Goal: Complete application form

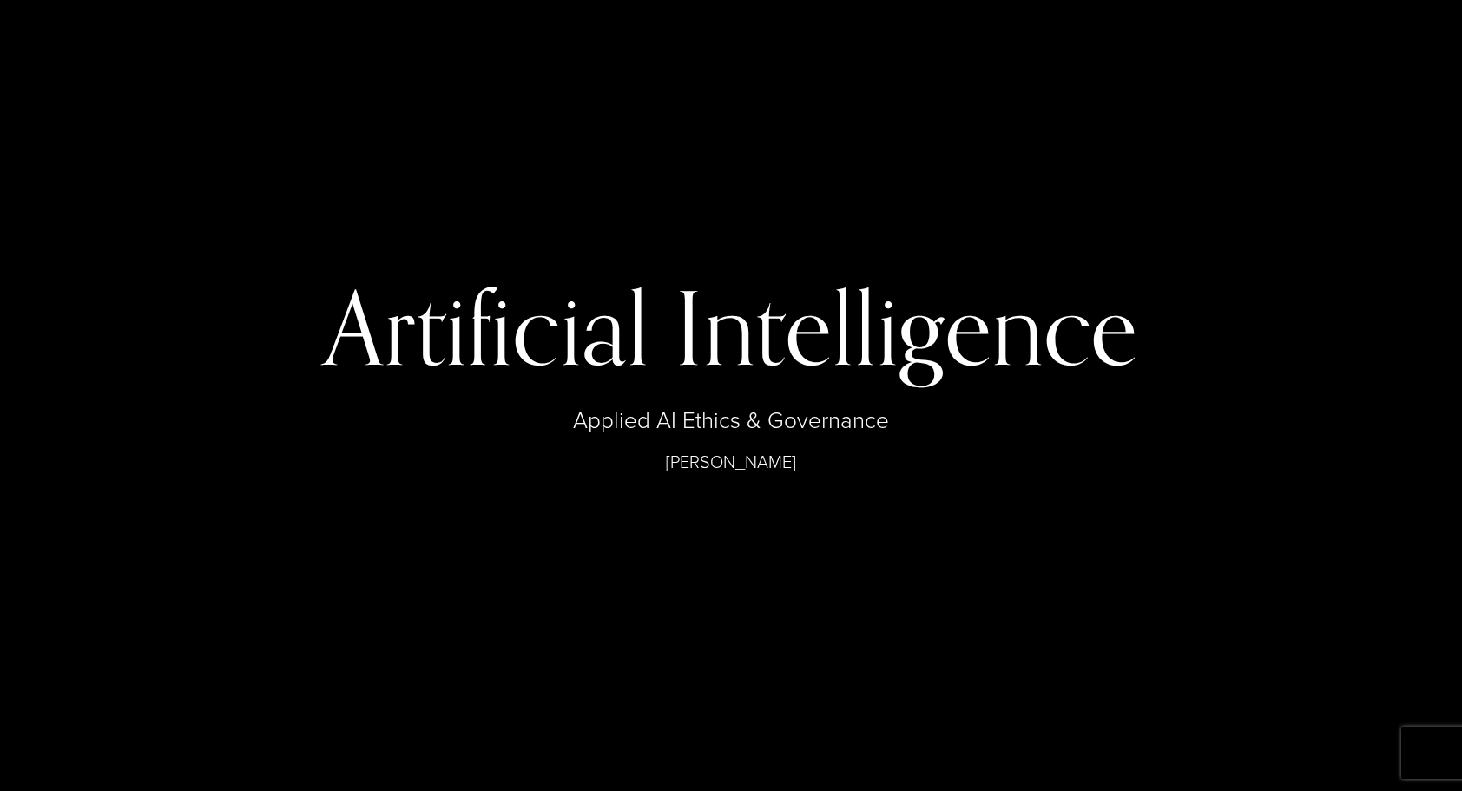
select select "**"
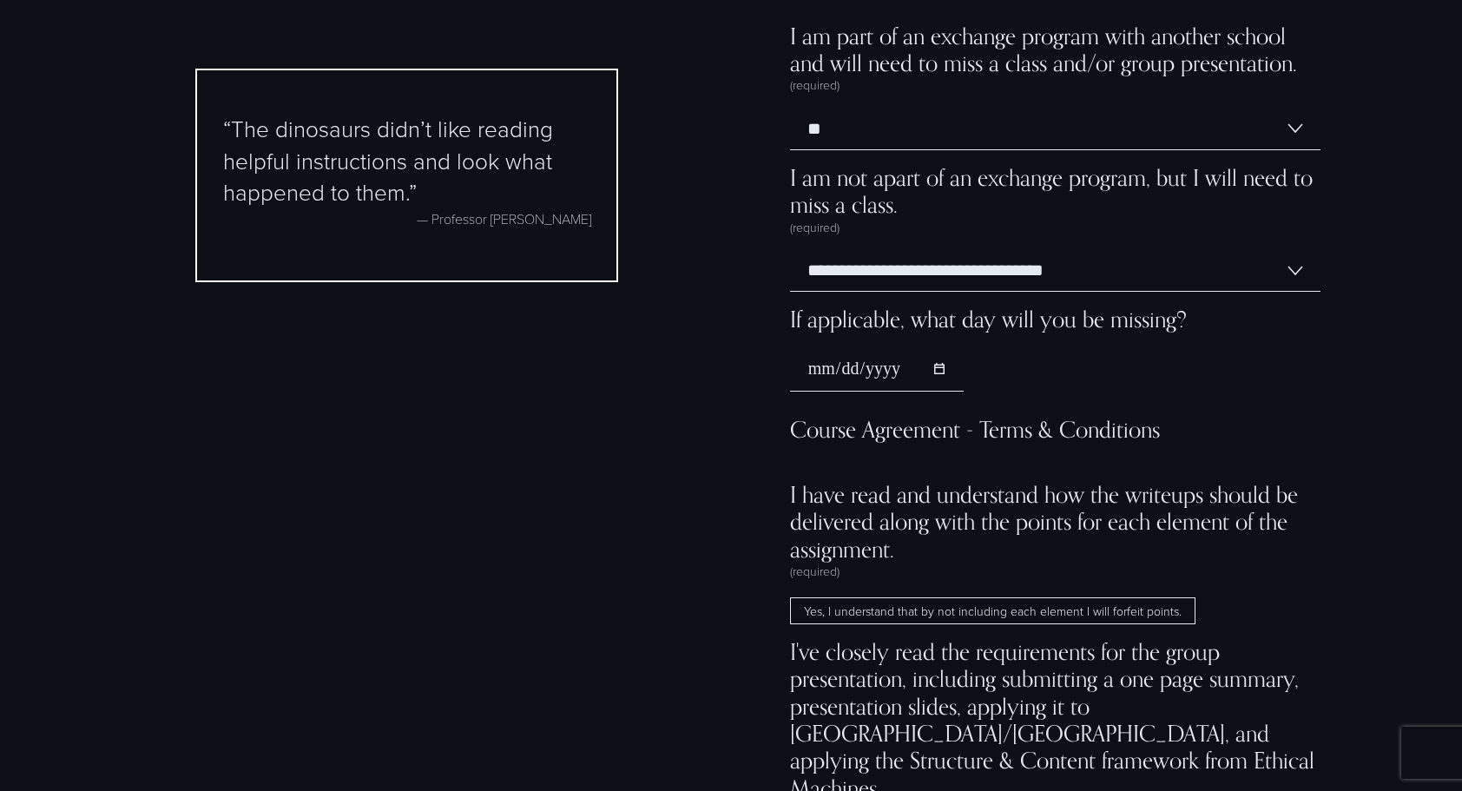
scroll to position [13221, 0]
click at [939, 290] on select "**********" at bounding box center [1055, 268] width 530 height 43
select select "**********"
click at [790, 283] on select "**********" at bounding box center [1055, 268] width 530 height 43
click at [928, 390] on input "If applicable, what day will you be missing?" at bounding box center [877, 368] width 174 height 44
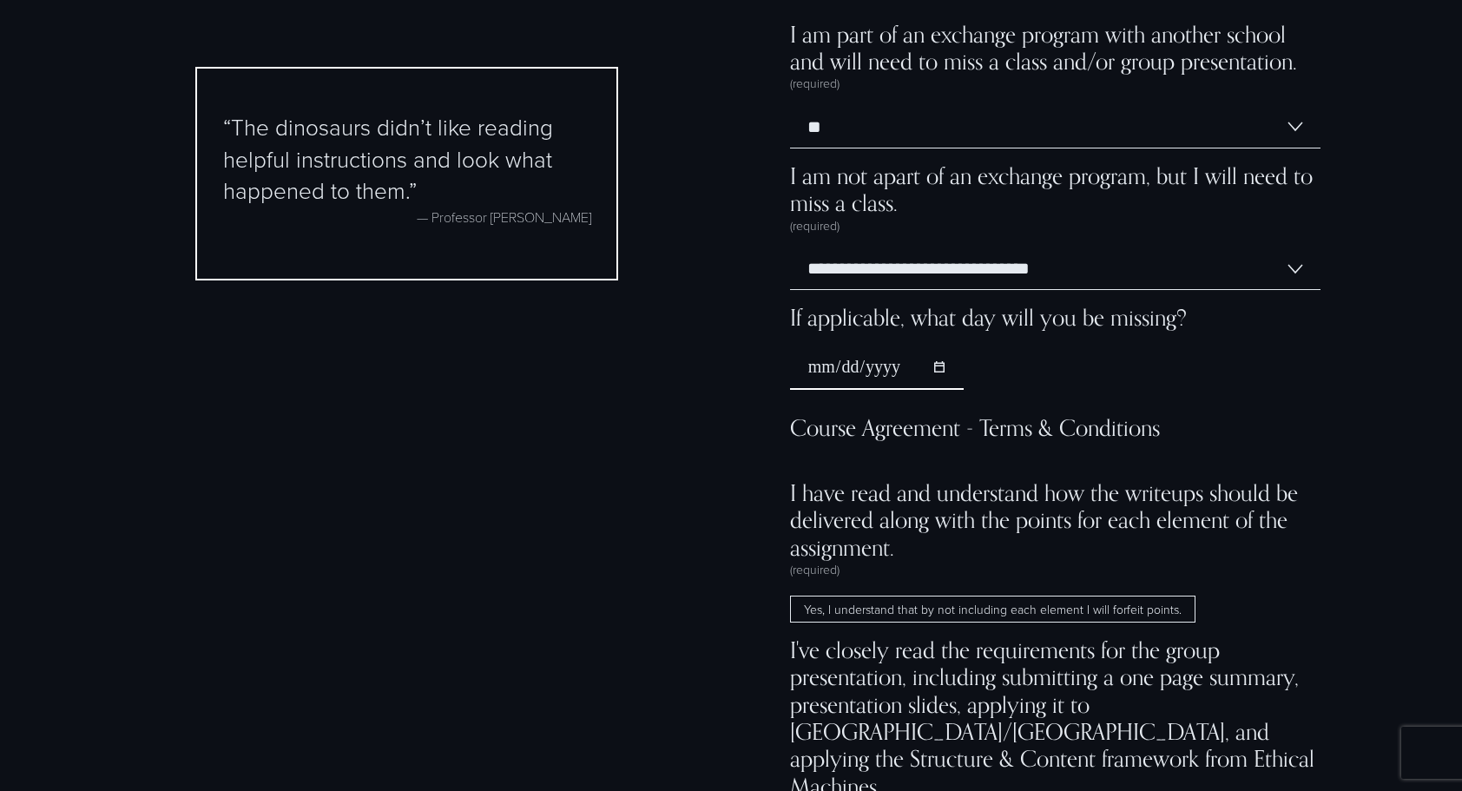
type input "**********"
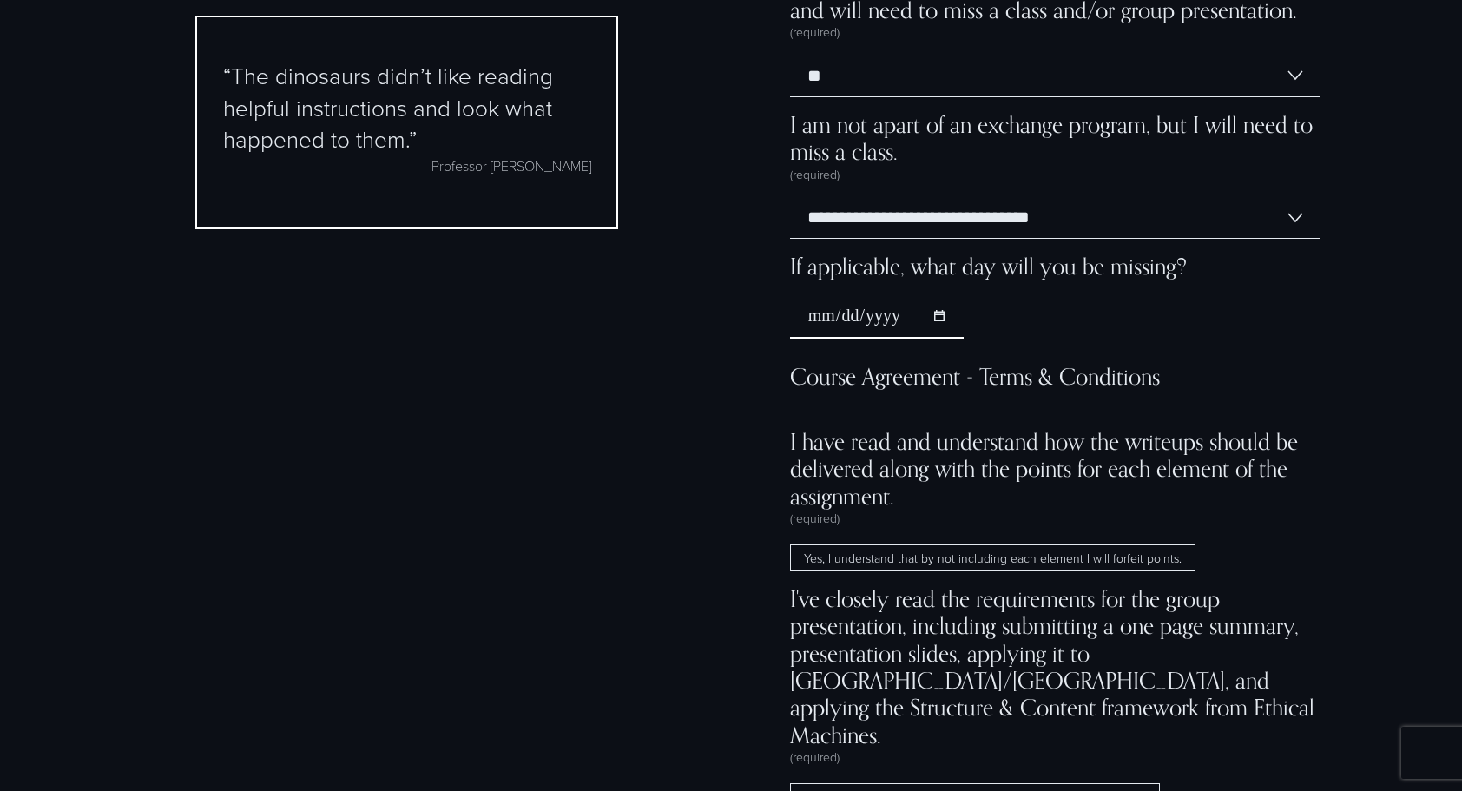
scroll to position [13273, 0]
click at [866, 571] on span "Yes, I understand that by not including each element I will forfeit points." at bounding box center [992, 557] width 405 height 28
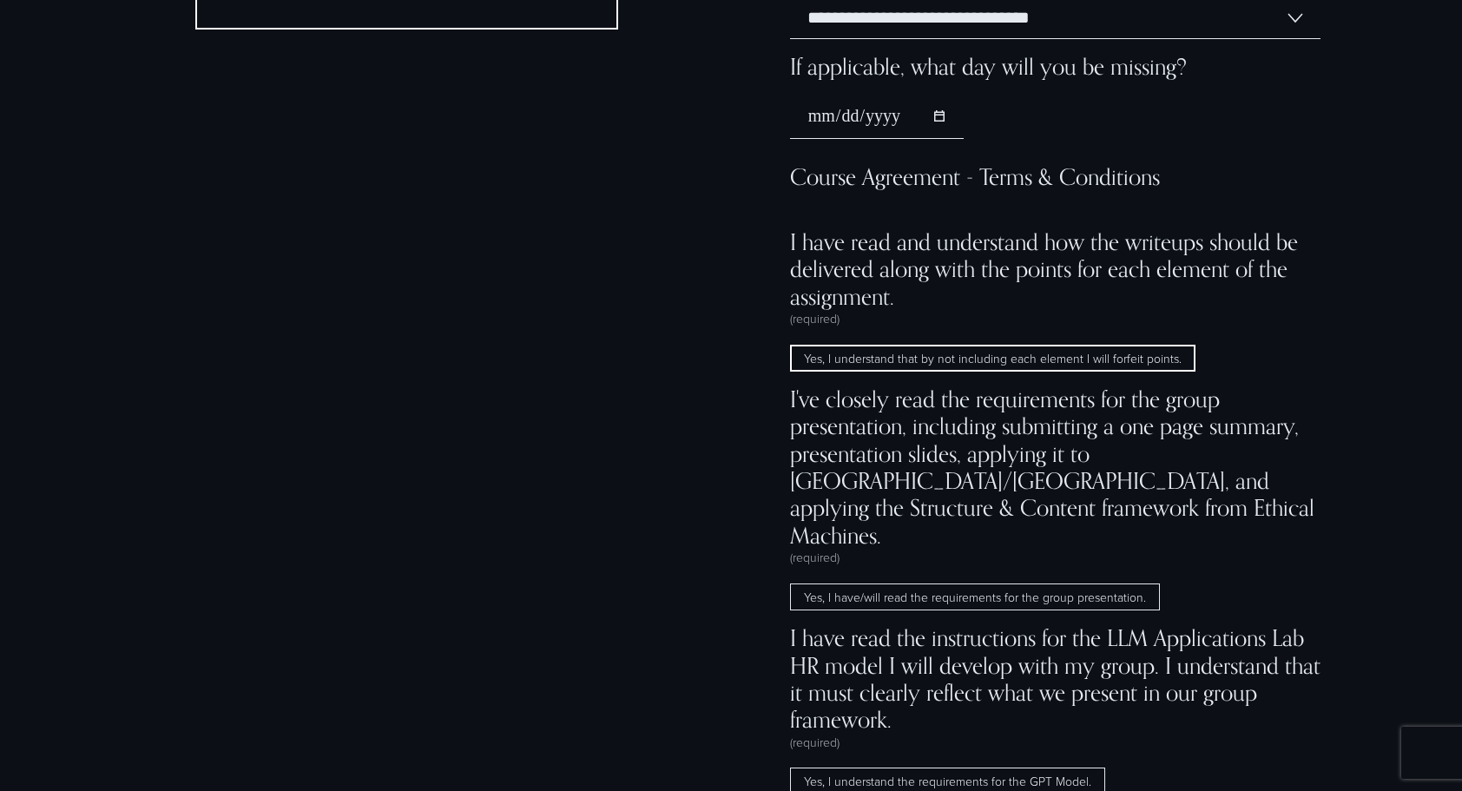
scroll to position [13473, 0]
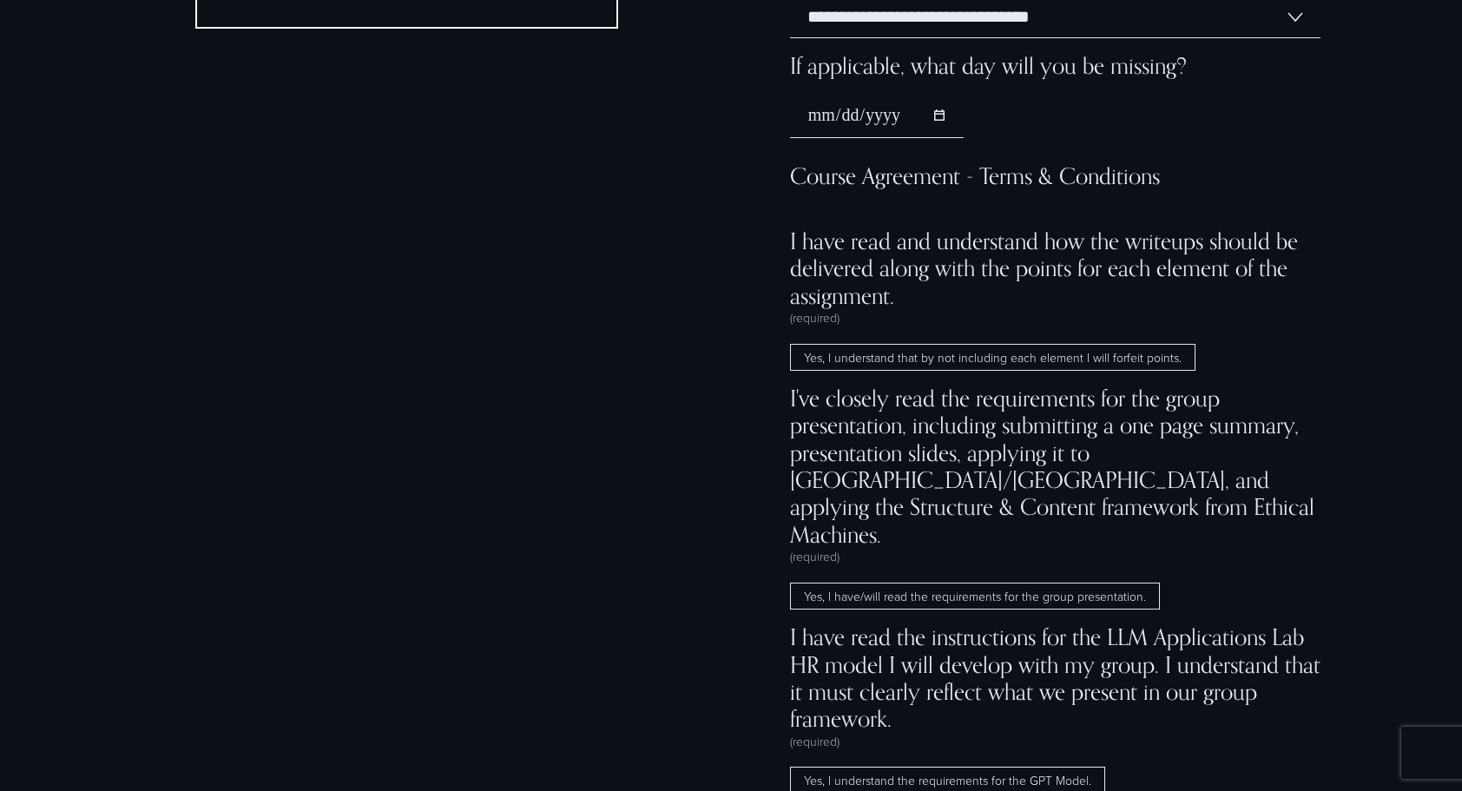
click at [857, 606] on span "Yes, I have/will read the requirements for the group presentation." at bounding box center [975, 597] width 370 height 28
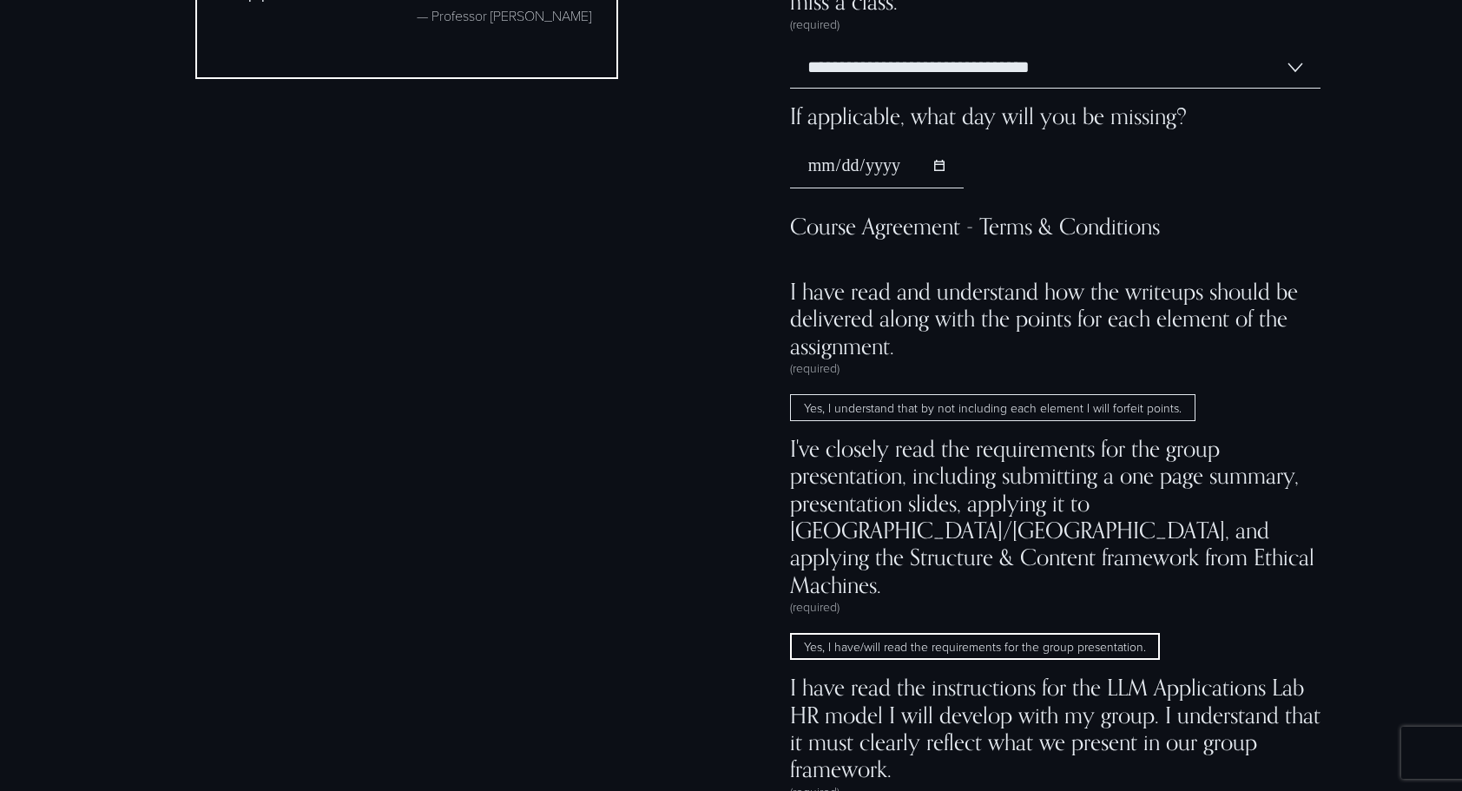
scroll to position [13737, 0]
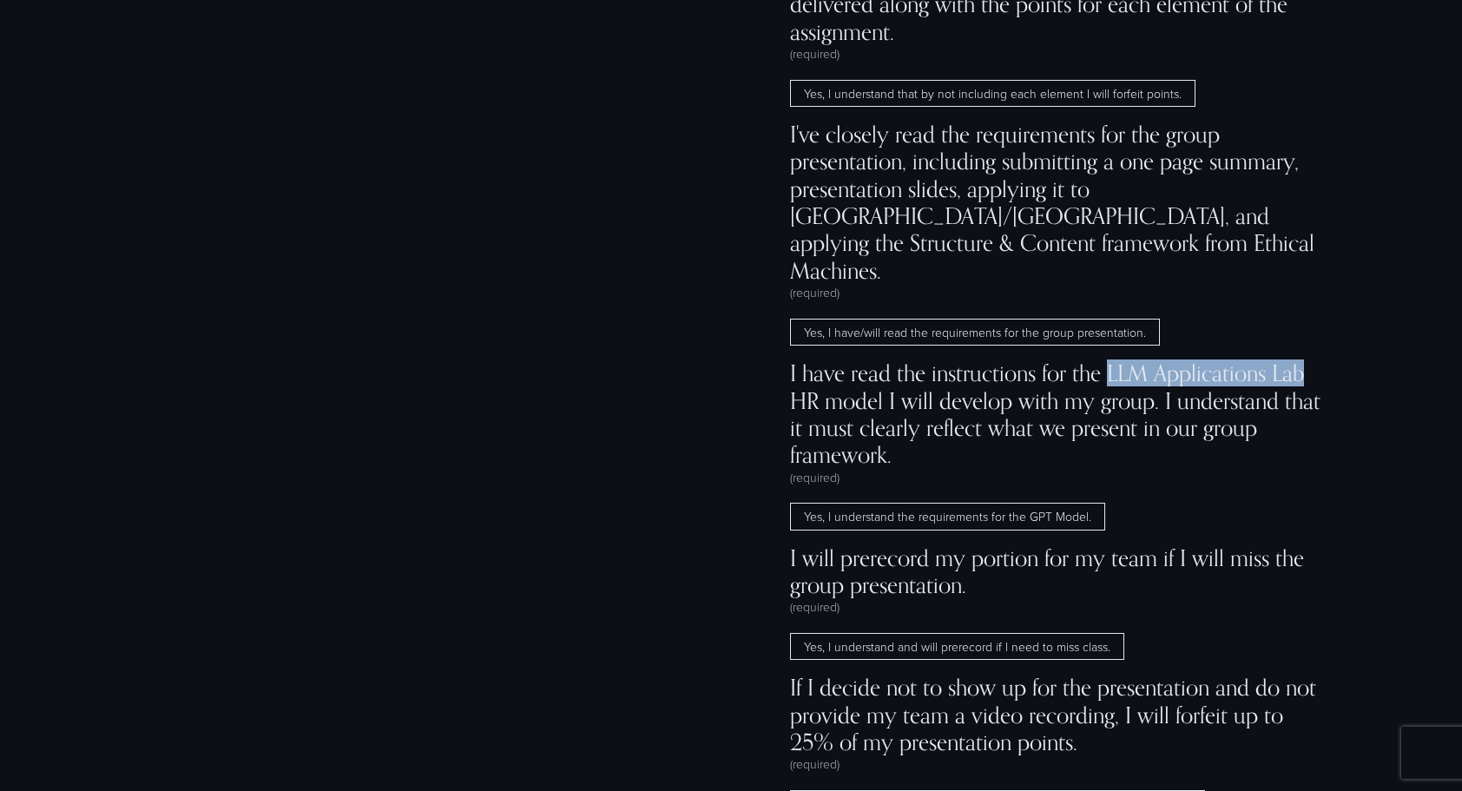
drag, startPoint x: 1102, startPoint y: 377, endPoint x: 1304, endPoint y: 384, distance: 202.4
click at [1304, 384] on span "I have read the instructions for the LLM Applications Lab HR model I will devel…" at bounding box center [1055, 413] width 530 height 109
copy span "LLM Applications Lab"
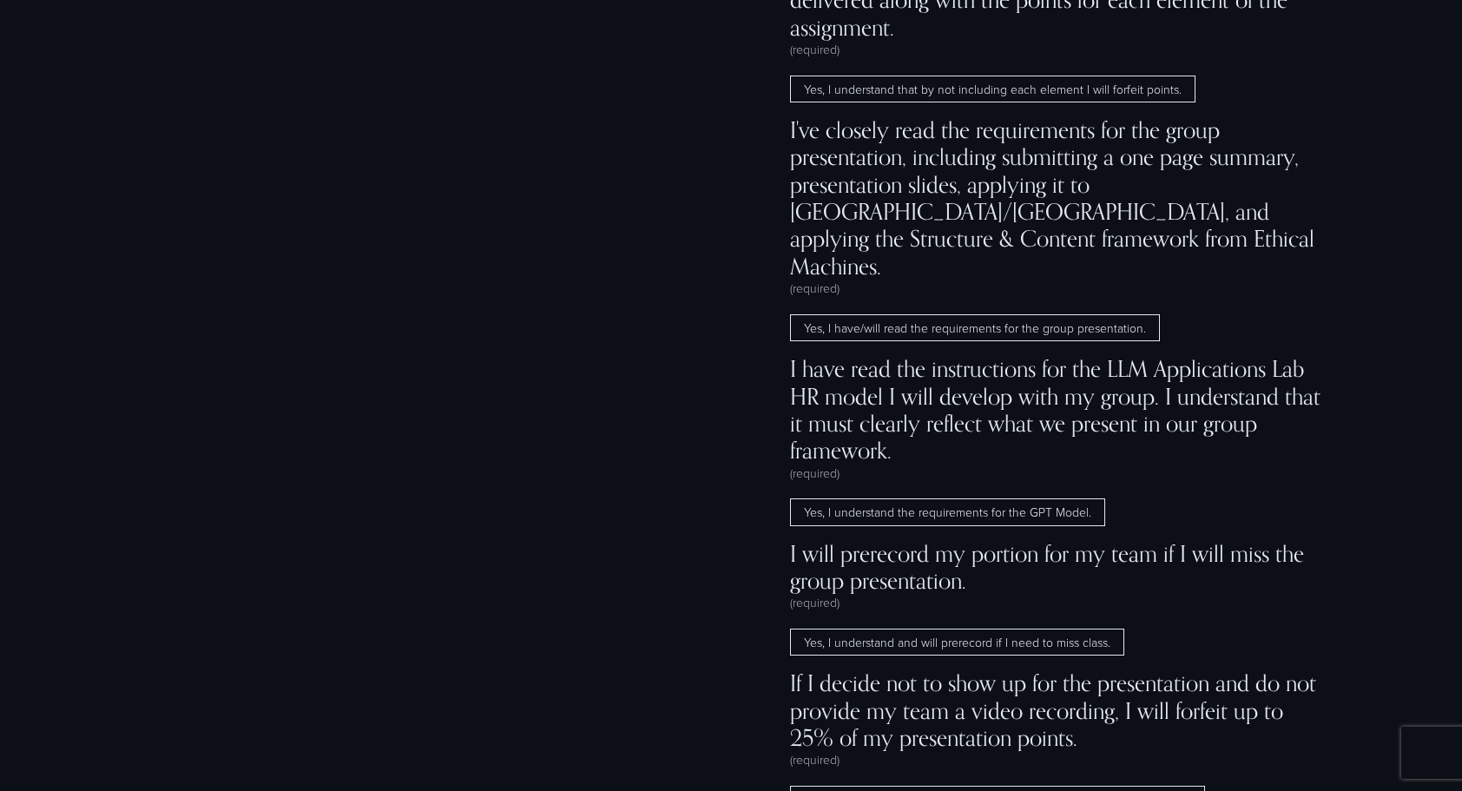
click at [891, 414] on span "I have read the instructions for the LLM Applications Lab HR model I will devel…" at bounding box center [1055, 409] width 530 height 109
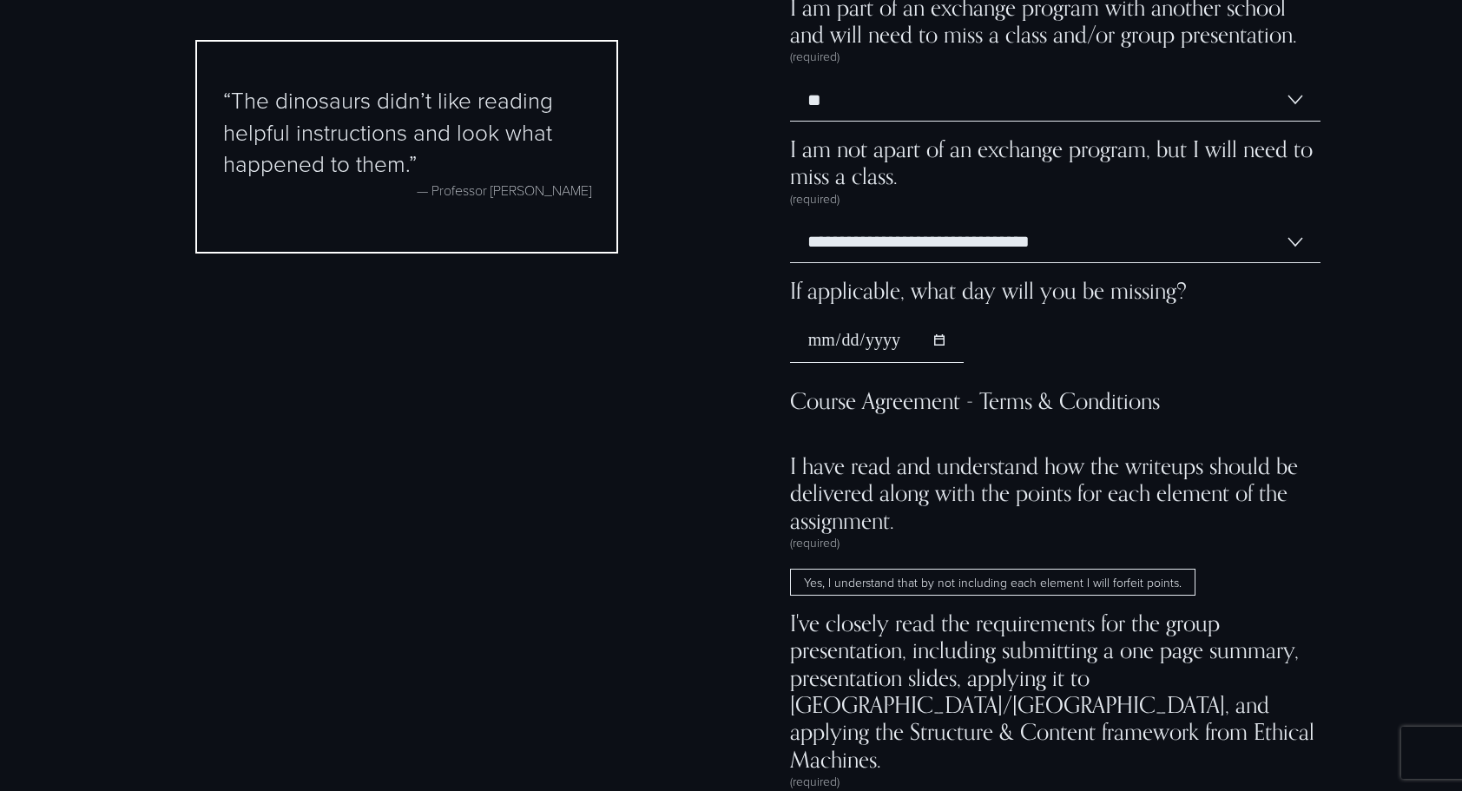
scroll to position [13250, 0]
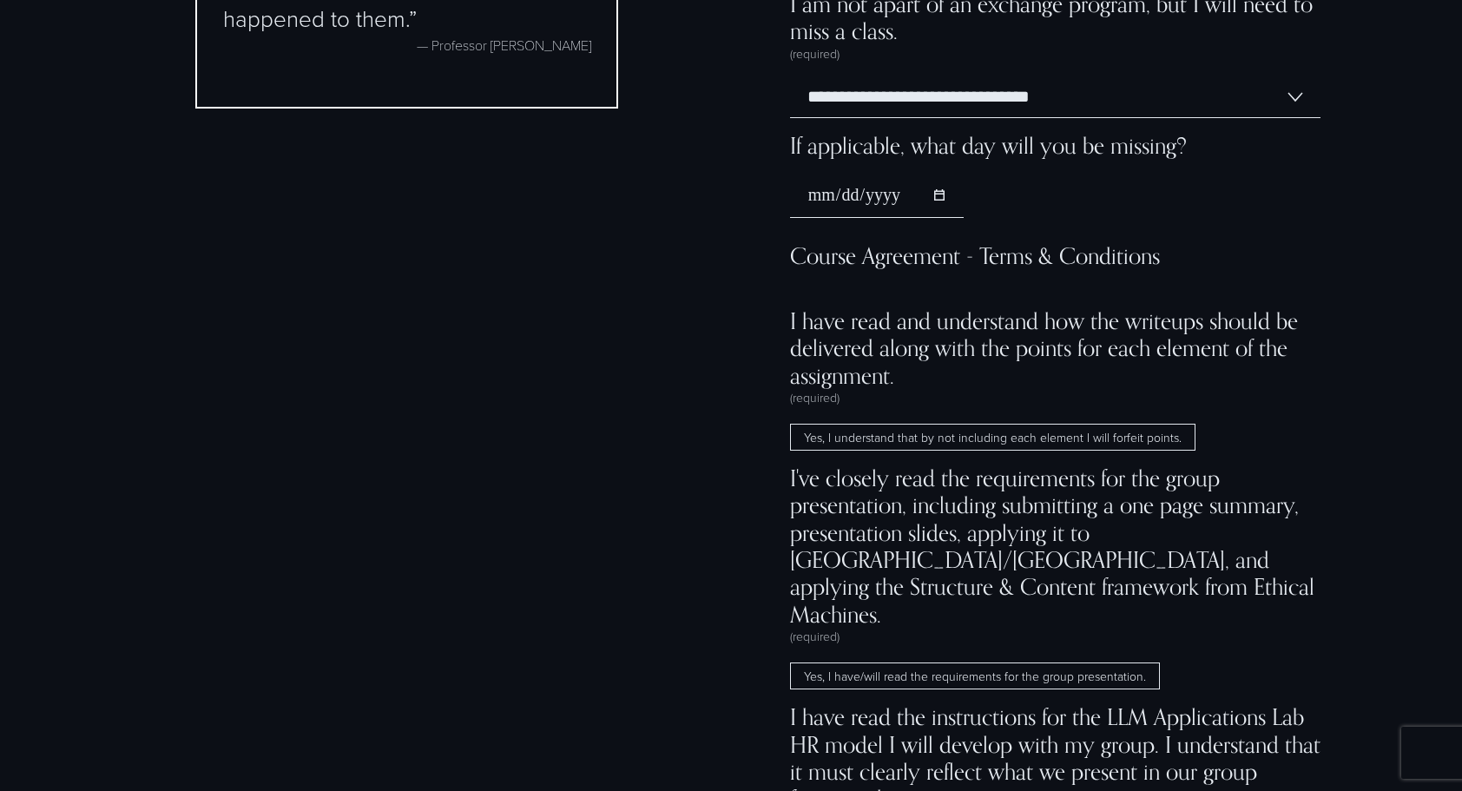
scroll to position [13392, 0]
click at [1134, 352] on span "I have read and understand how the writeups should be delivered along with the …" at bounding box center [1055, 349] width 530 height 82
copy span "writeups"
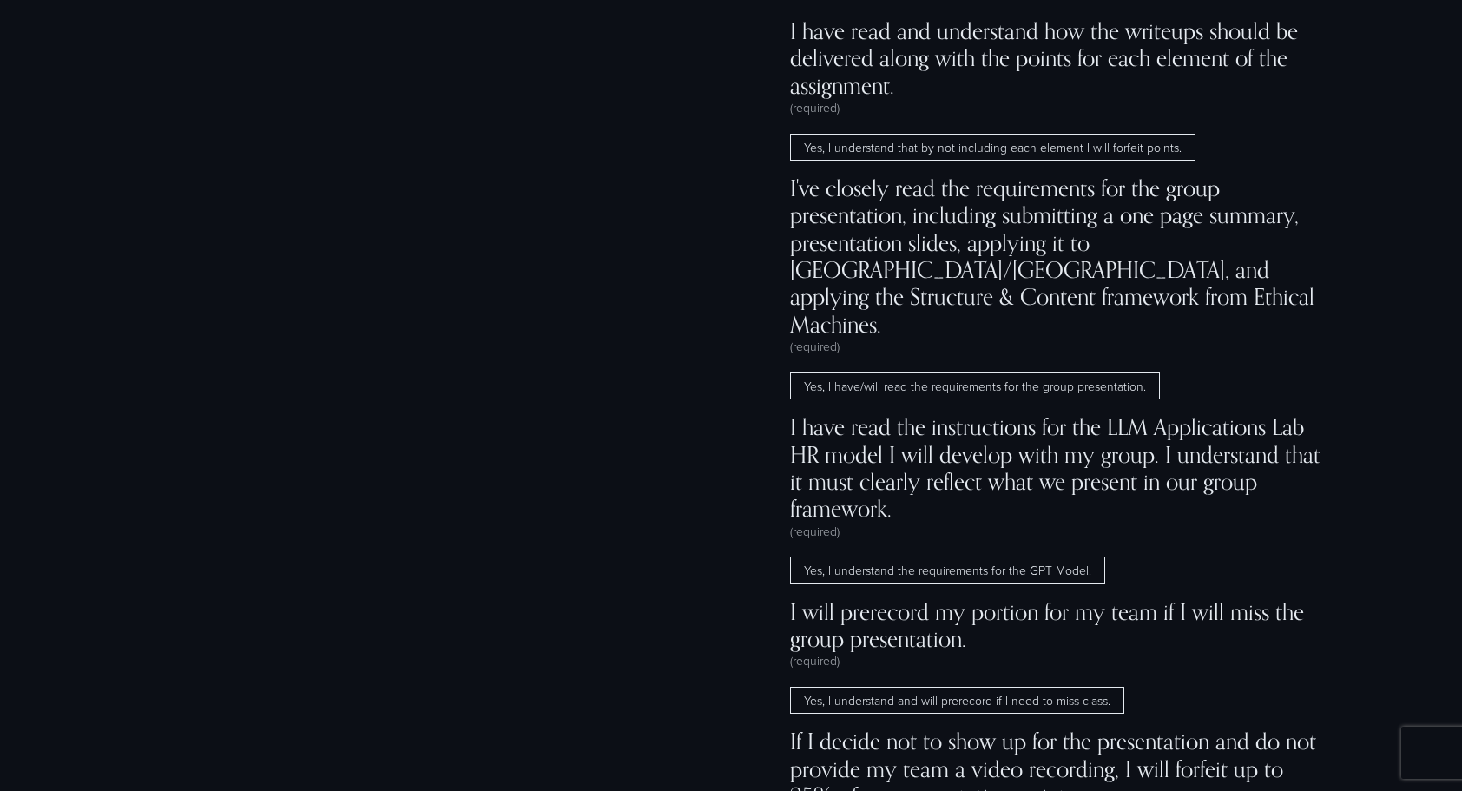
scroll to position [13682, 0]
click at [1204, 436] on span "I have read the instructions for the LLM Applications Lab HR model I will devel…" at bounding box center [1055, 468] width 530 height 109
copy span "Applications"
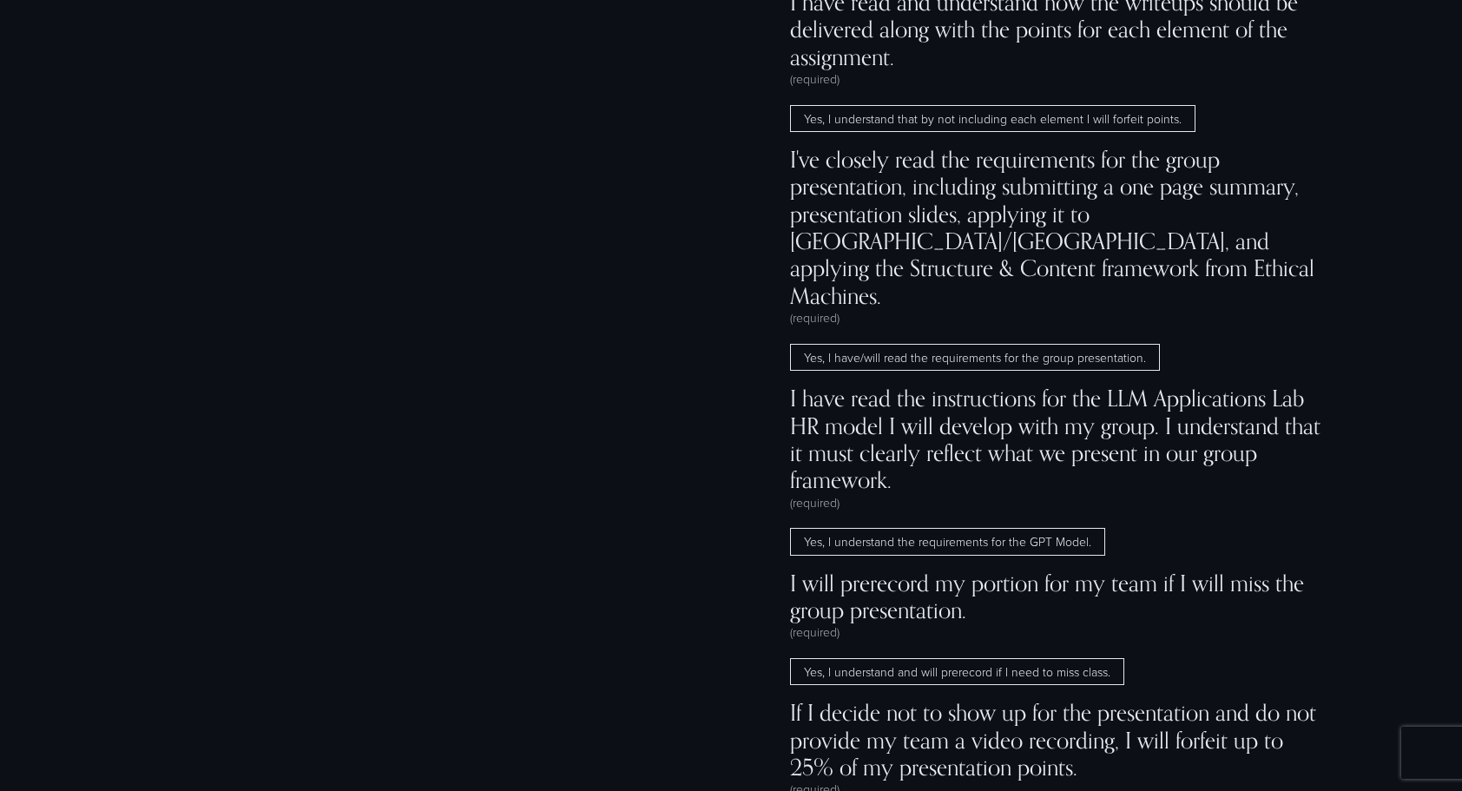
scroll to position [13713, 0]
click at [901, 550] on span "Yes, I understand the requirements for the GPT Model." at bounding box center [947, 541] width 315 height 28
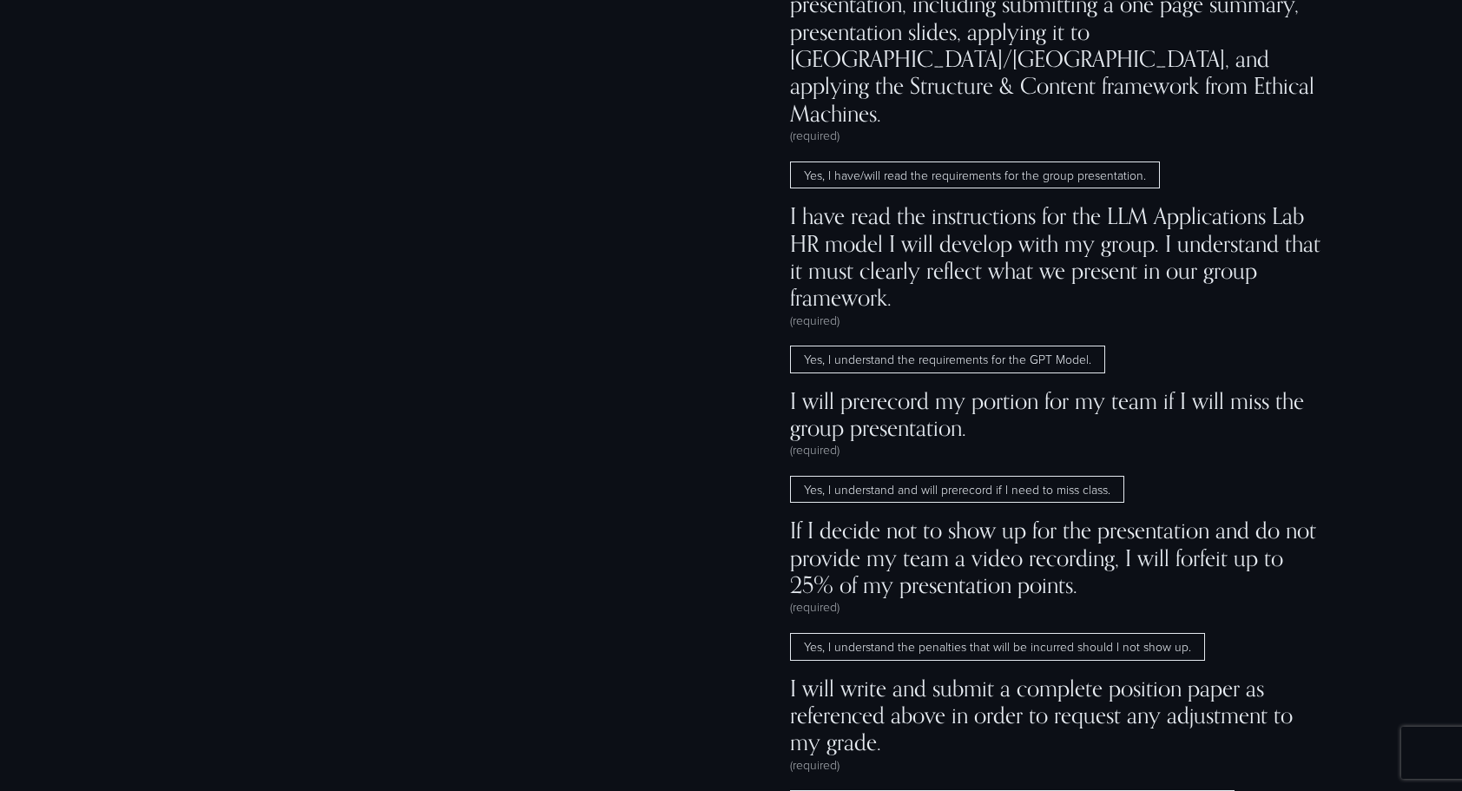
scroll to position [13906, 0]
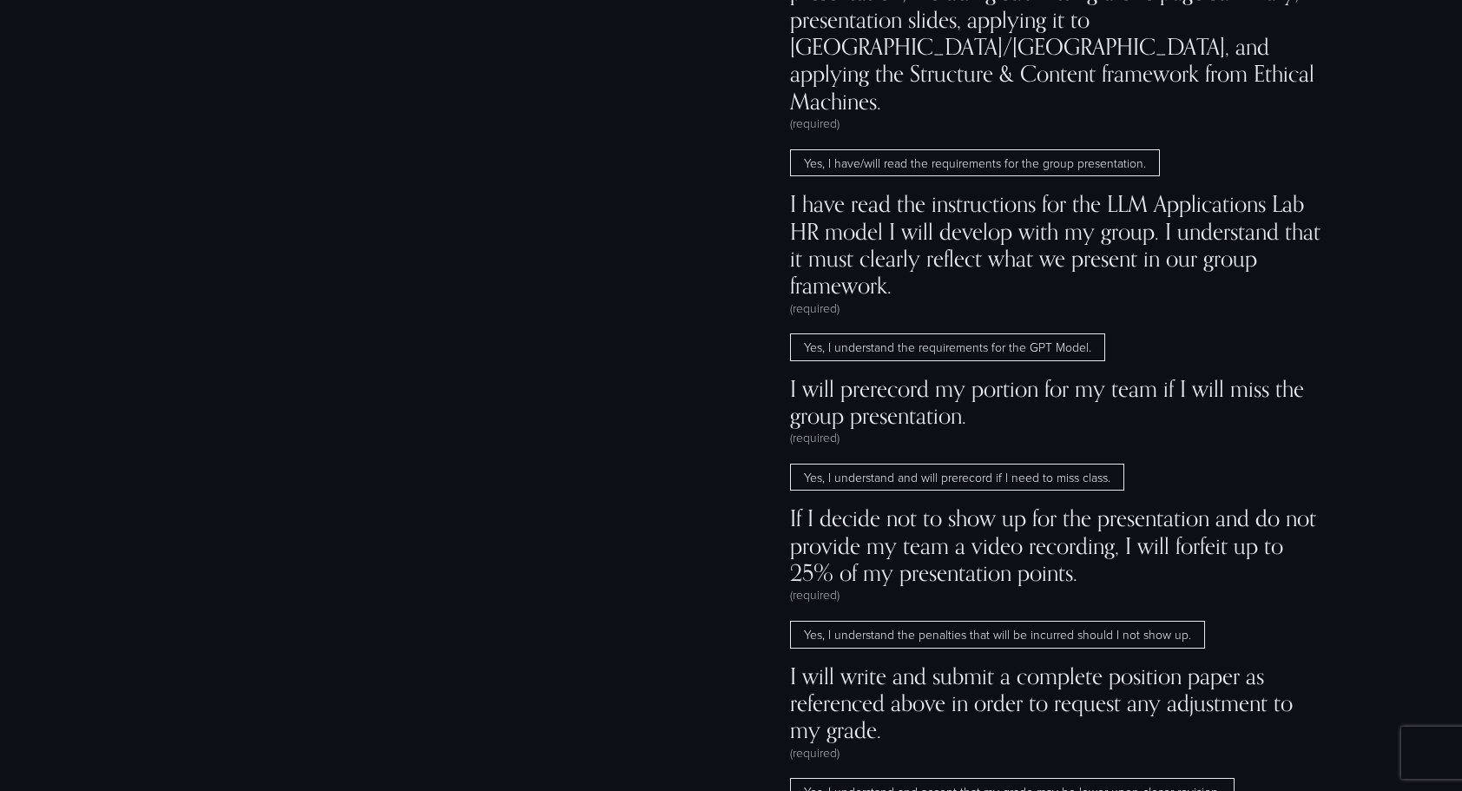
click at [974, 491] on span "Yes, I understand and will prerecord if I need to miss class." at bounding box center [957, 478] width 334 height 28
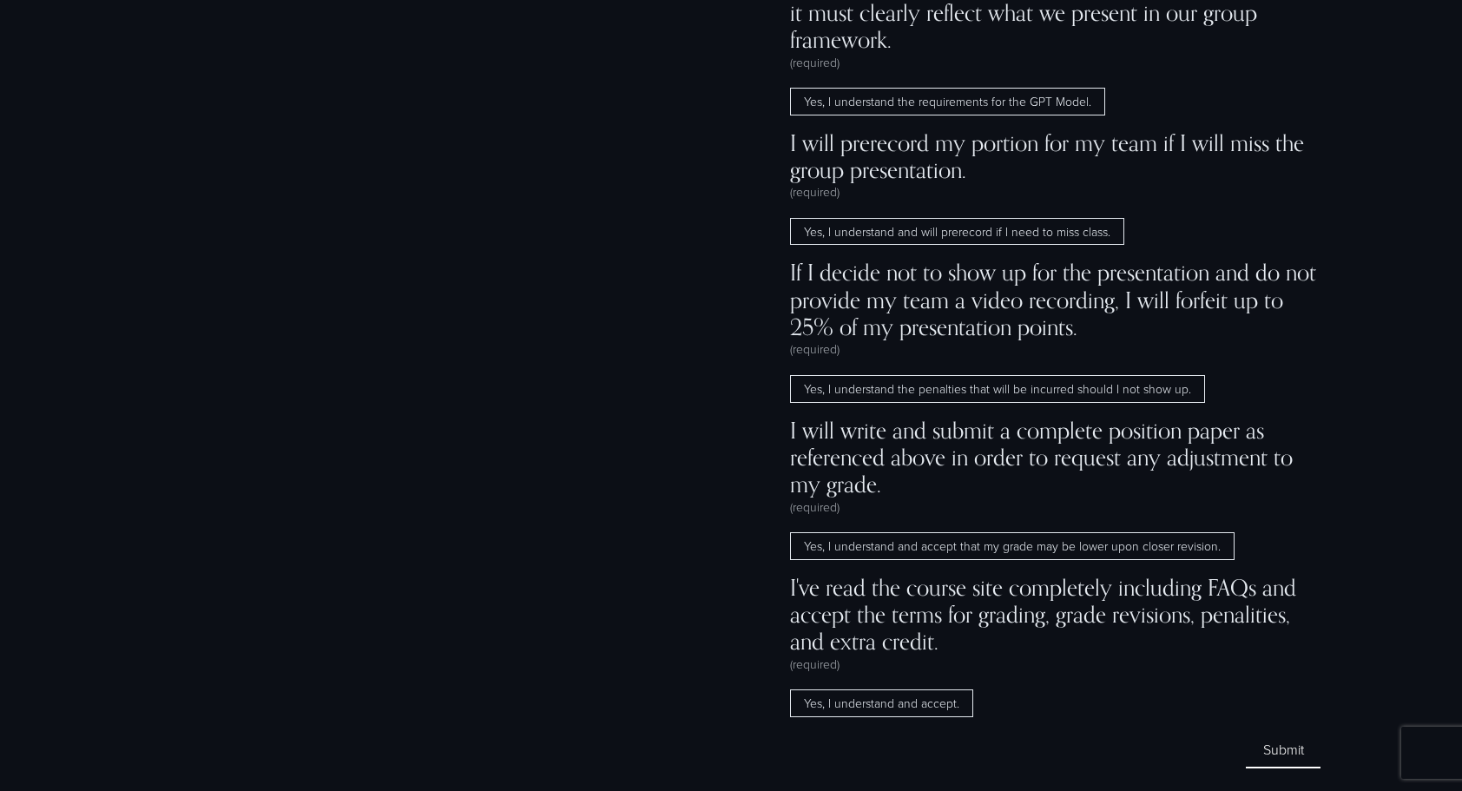
scroll to position [14155, 0]
click at [846, 391] on span "Yes, I understand the penalties that will be incurred should I not show up." at bounding box center [997, 386] width 415 height 28
